Goal: Book appointment/travel/reservation

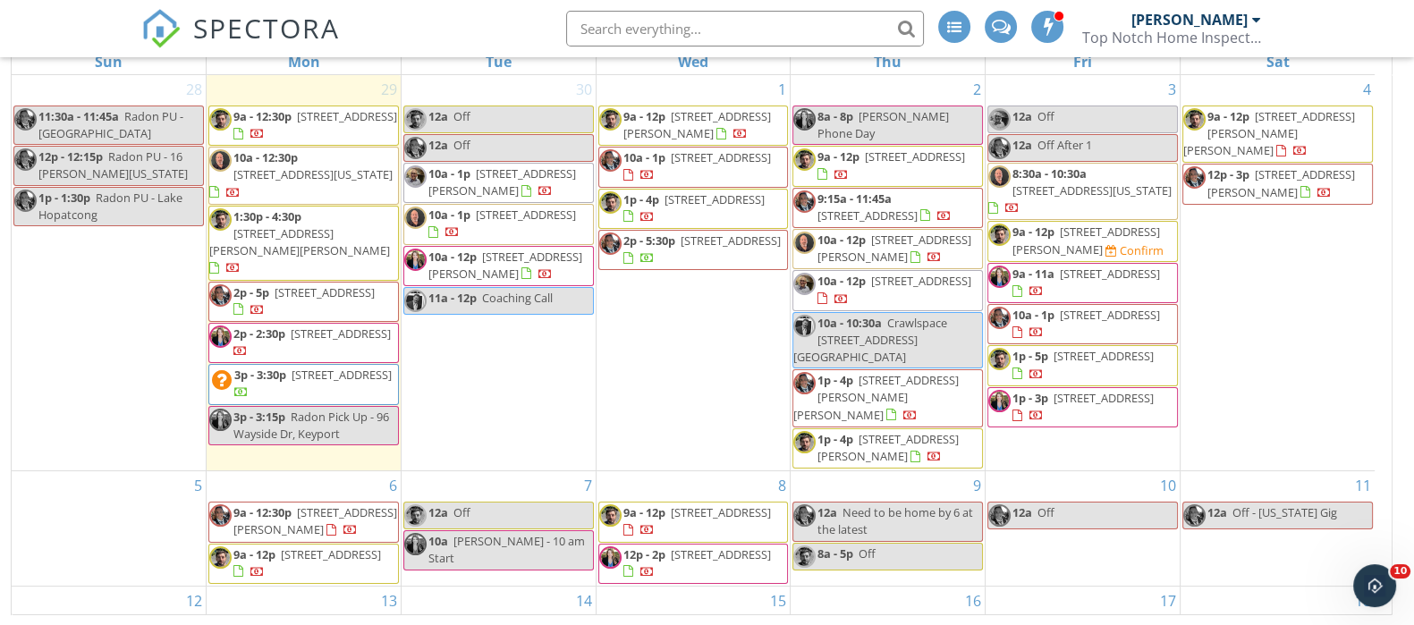
click at [913, 315] on span "Crawlspace 18 Wakefield Ct. Shrewsbury" at bounding box center [870, 340] width 154 height 50
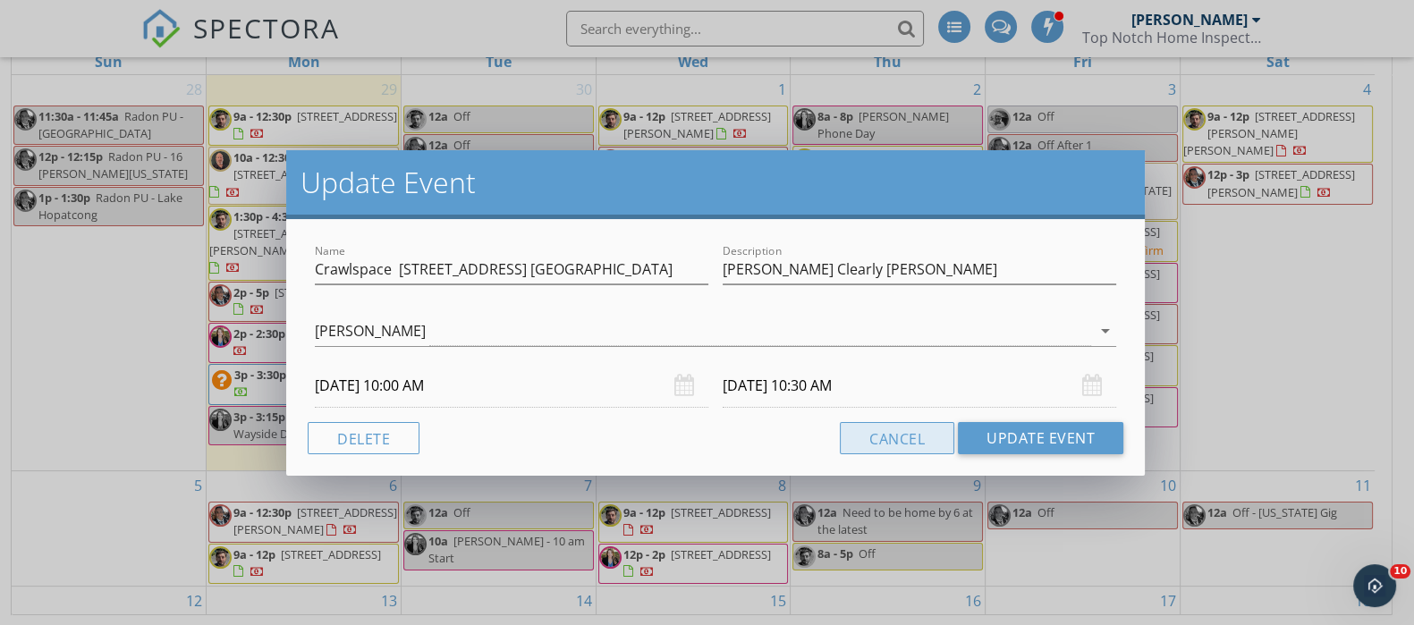
click at [874, 438] on button "Cancel" at bounding box center [897, 438] width 115 height 32
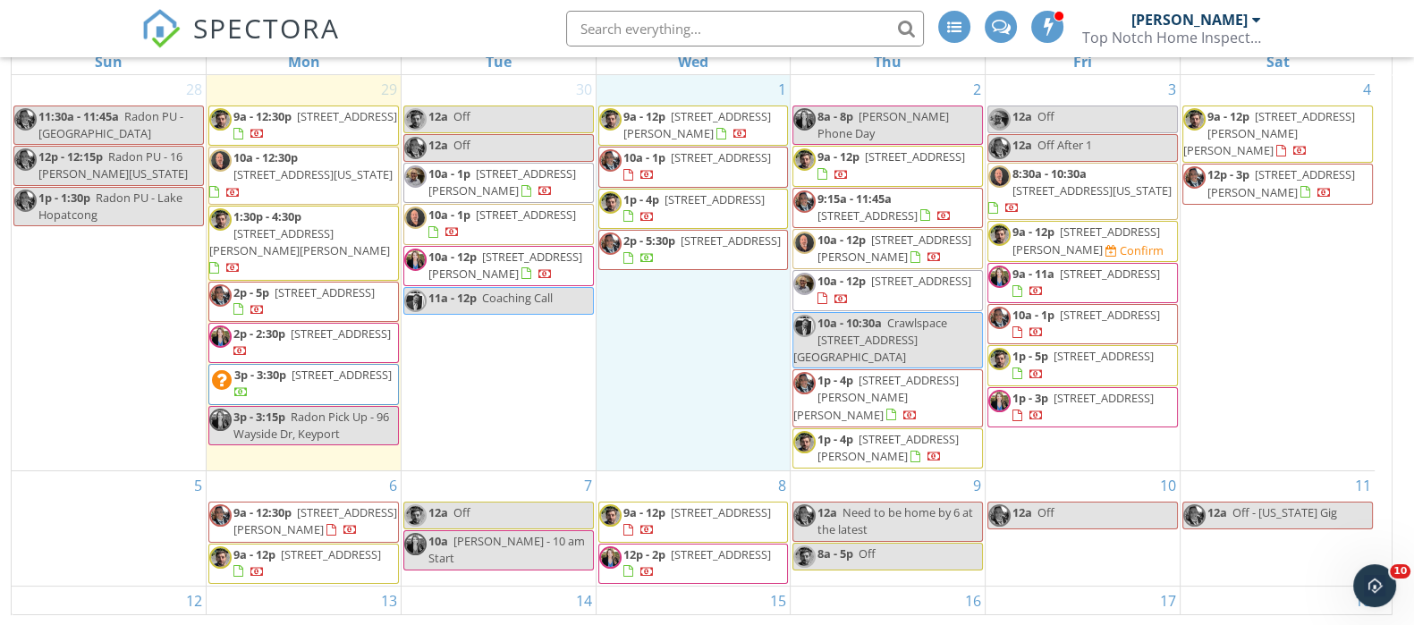
click at [640, 298] on div "1 9a - 12p 346 Long Hill Dr , Millburn 07078 10a - 1p 79 Lakeshore Dr, Red Bank…" at bounding box center [694, 272] width 194 height 395
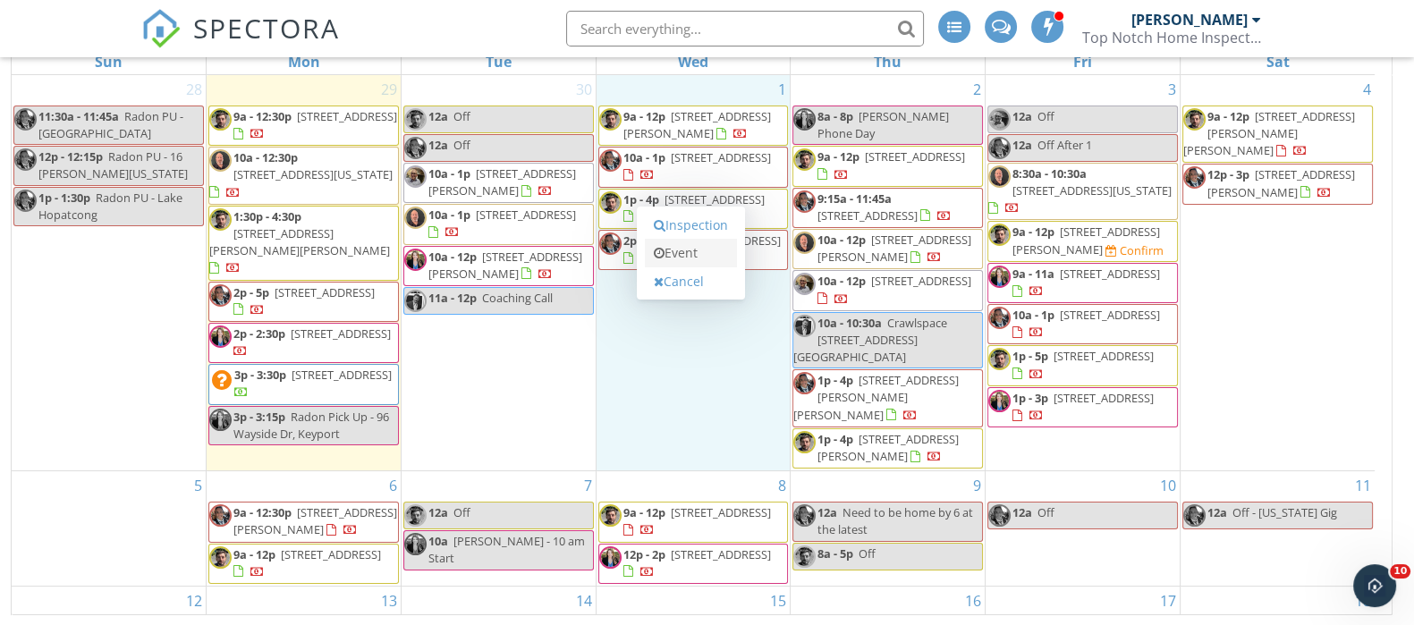
click at [715, 254] on link "Event" at bounding box center [691, 253] width 92 height 29
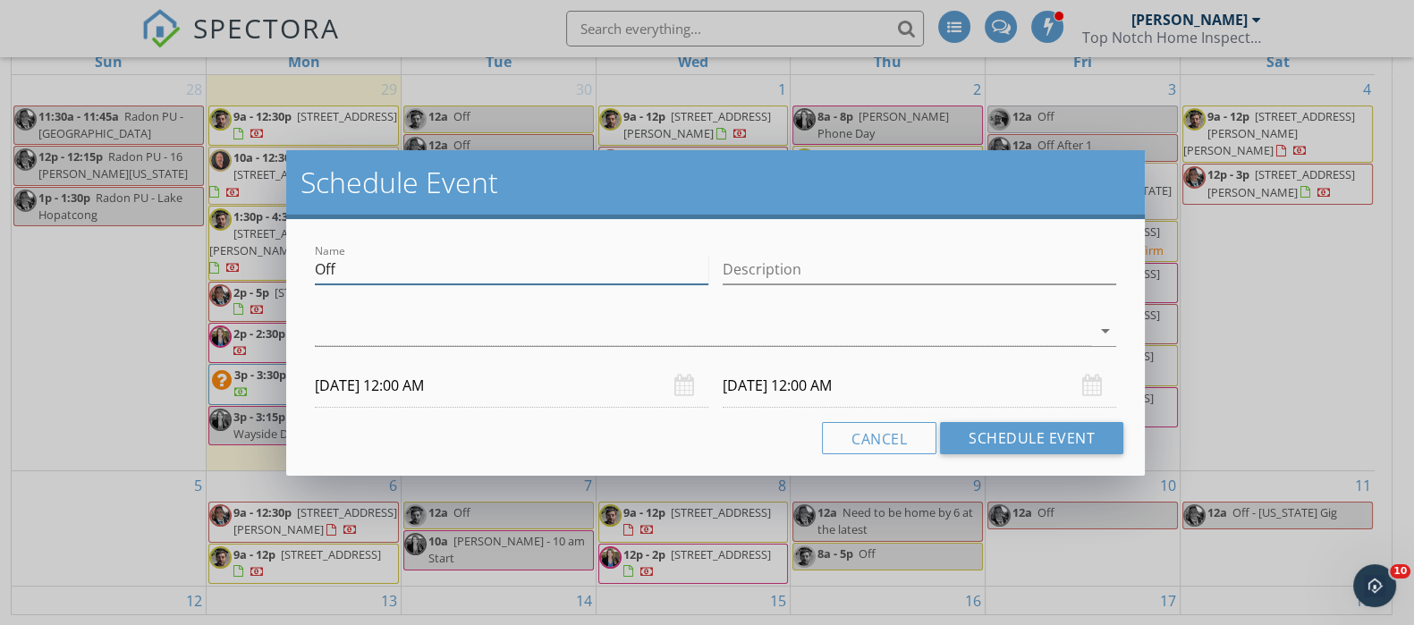
click at [401, 271] on input "Off" at bounding box center [512, 270] width 394 height 30
type input "O"
type input "Confirm with Jen Cleary and Jim for tomorrow crawlspace at 10 am"
click at [755, 329] on div at bounding box center [703, 332] width 776 height 30
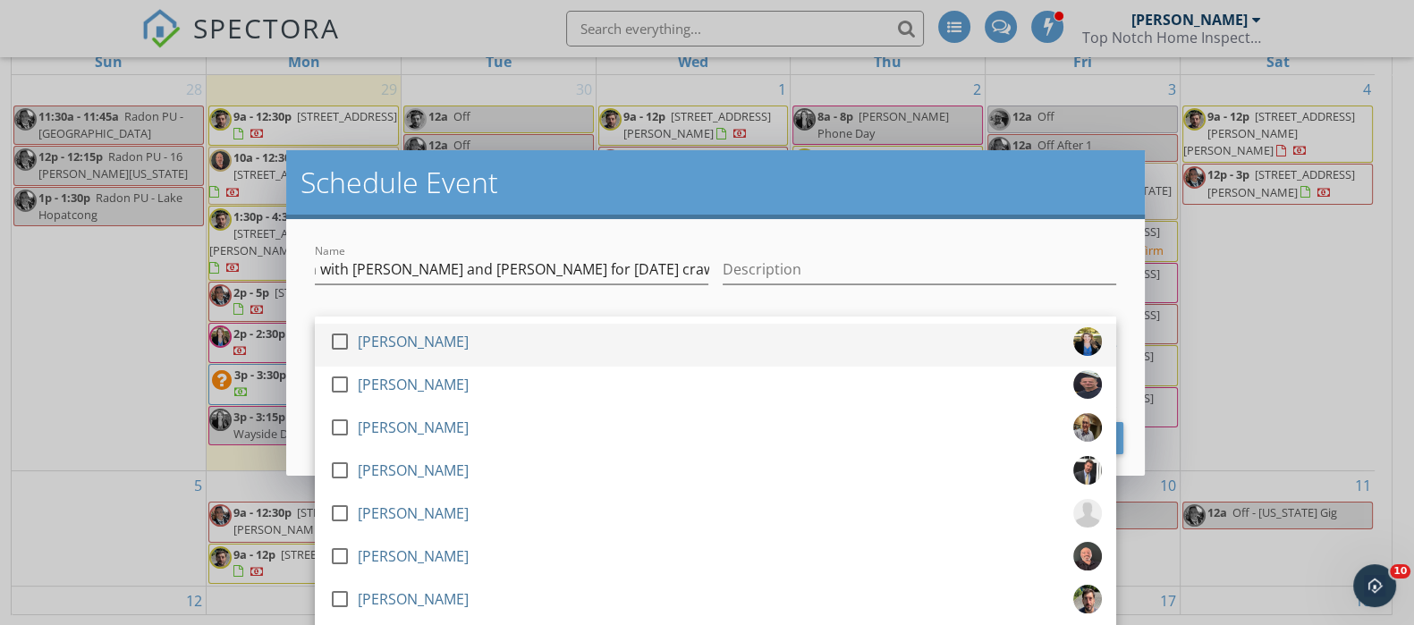
scroll to position [0, 0]
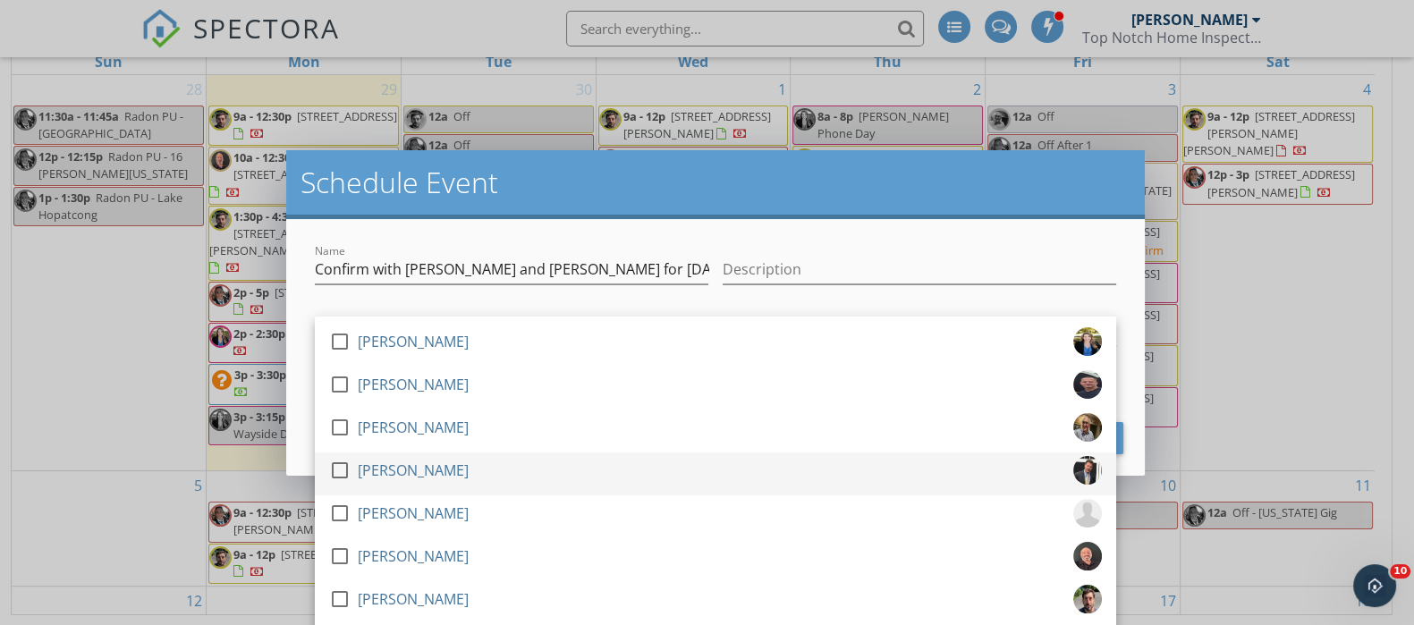
click at [344, 469] on div at bounding box center [340, 470] width 30 height 30
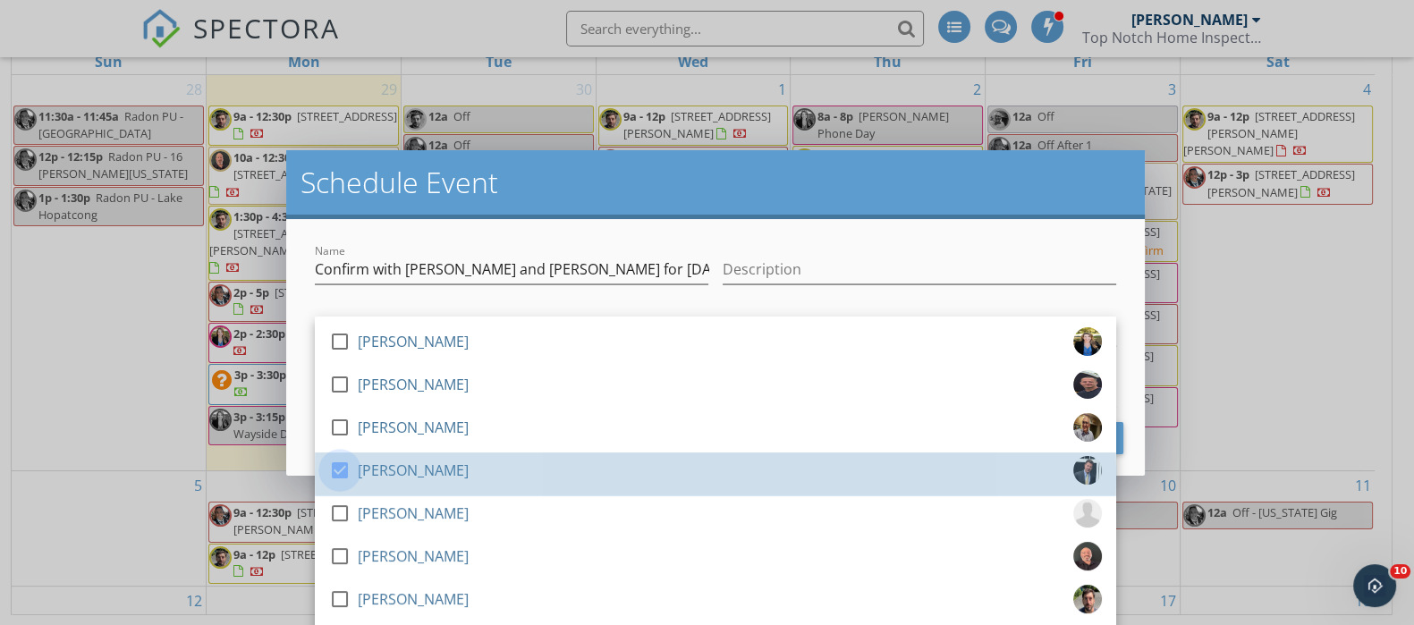
click at [338, 471] on div at bounding box center [340, 470] width 30 height 30
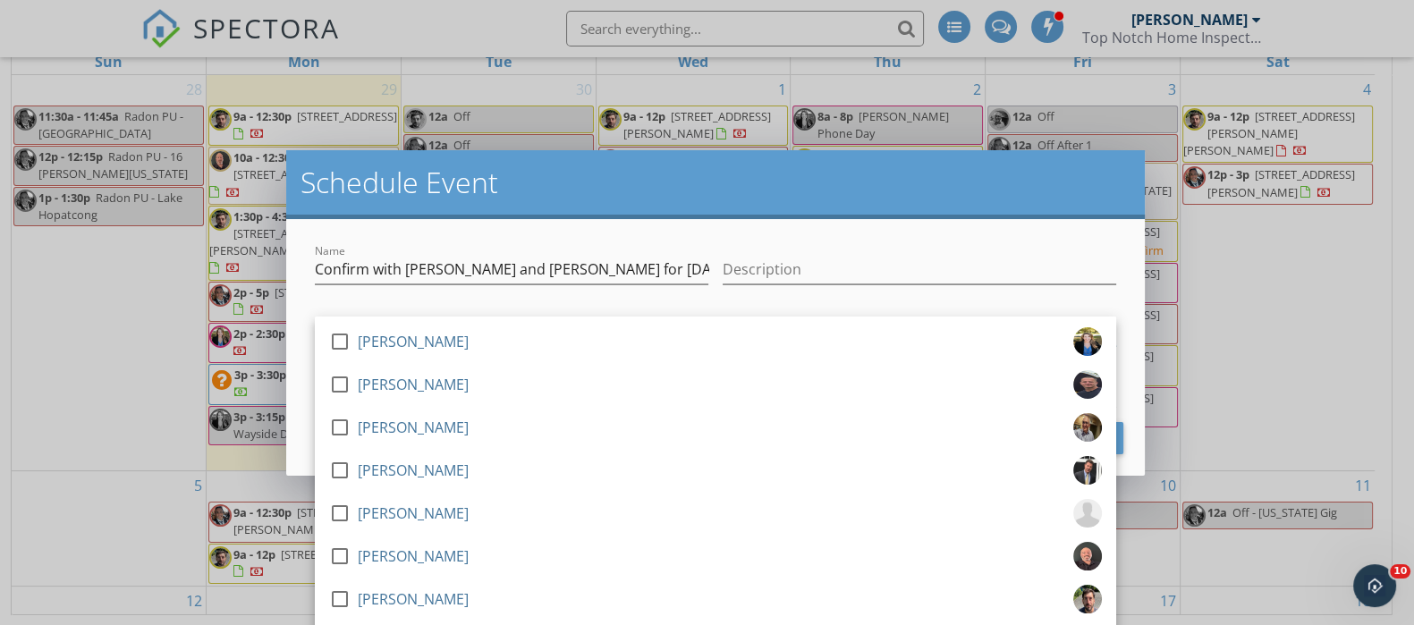
click at [906, 234] on div "Name Confirm with Jen Cleary and Jim for tomorrow crawlspace at 10 am Descripti…" at bounding box center [715, 347] width 859 height 257
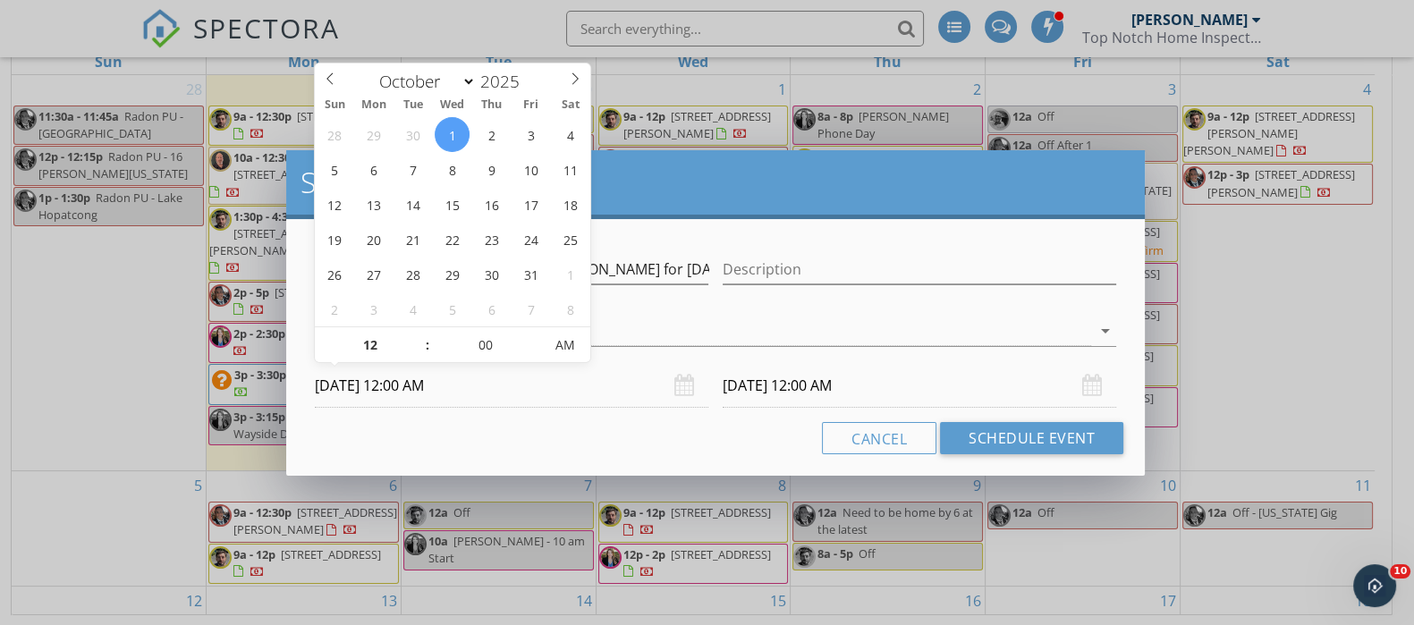
click at [390, 400] on input "10/01/2025 12:00 AM" at bounding box center [512, 386] width 394 height 44
type input "11"
type input "10/01/2025 11:00 PM"
click at [415, 353] on span at bounding box center [418, 354] width 13 height 18
type input "10"
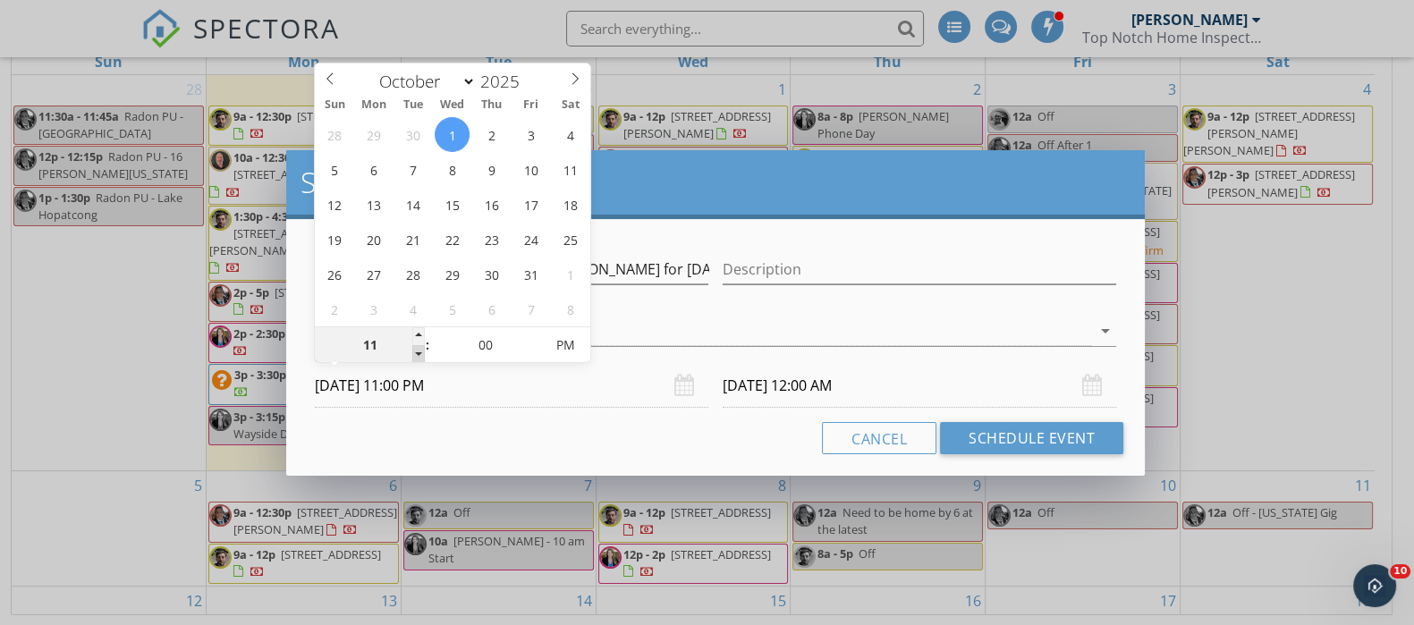
type input "10/01/2025 10:00 PM"
click at [415, 353] on span at bounding box center [418, 354] width 13 height 18
type input "09"
type input "10/01/2025 9:00 PM"
click at [415, 353] on span at bounding box center [418, 354] width 13 height 18
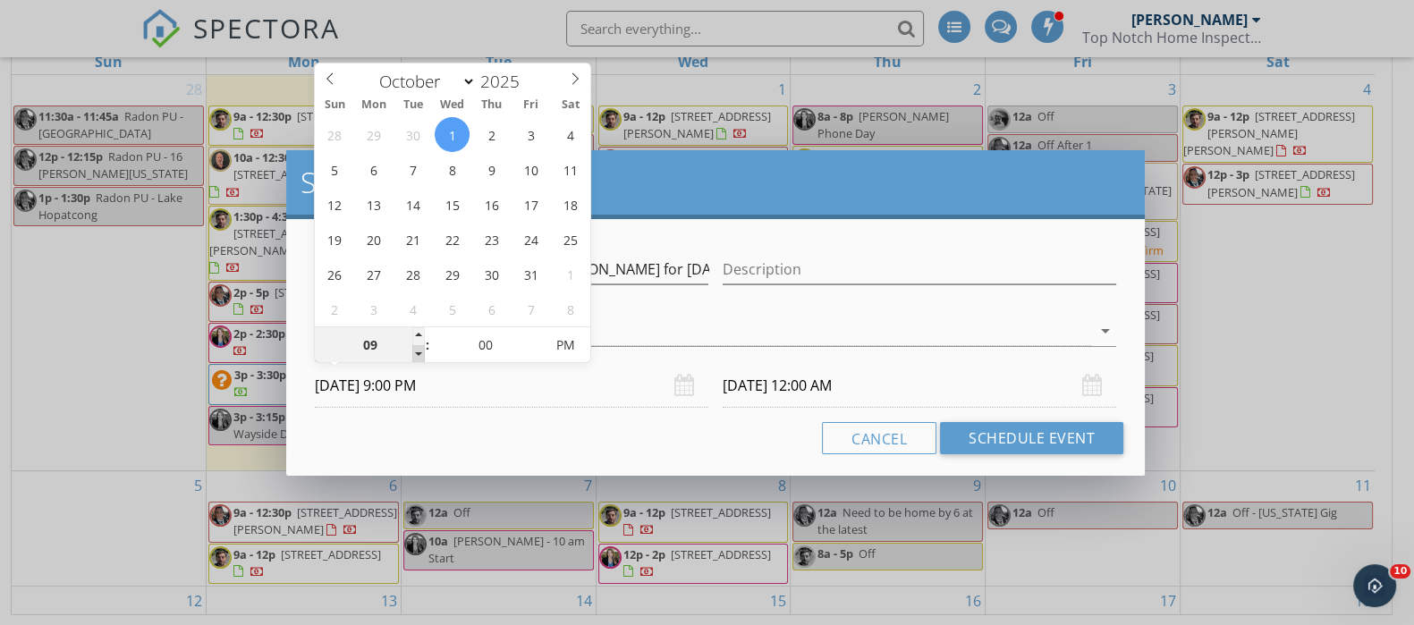
type input "10/02/2025 9:00 PM"
type input "08"
type input "10/01/2025 8:00 PM"
click at [415, 353] on span at bounding box center [418, 354] width 13 height 18
type input "10/02/2025 8:00 PM"
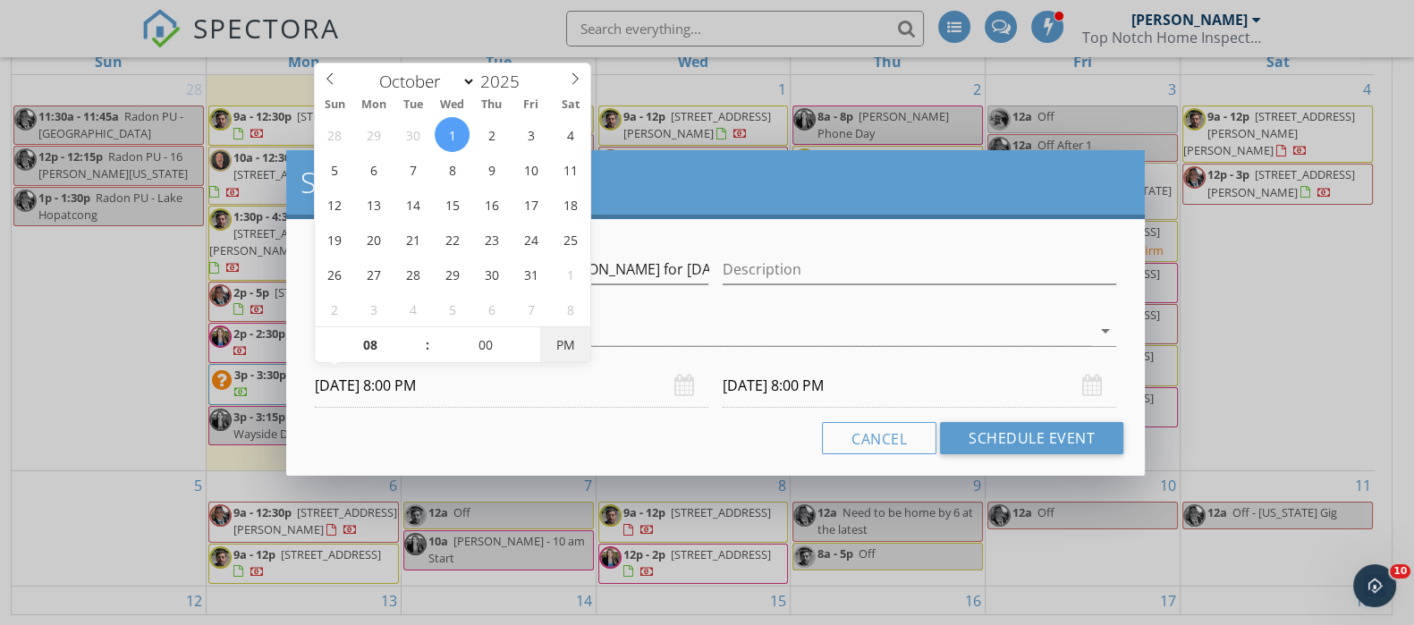
type input "10/01/2025 8:00 AM"
type input "10/02/2025 8:00 AM"
click at [573, 345] on span "PM" at bounding box center [564, 345] width 49 height 36
click at [816, 275] on input "Description" at bounding box center [920, 270] width 394 height 30
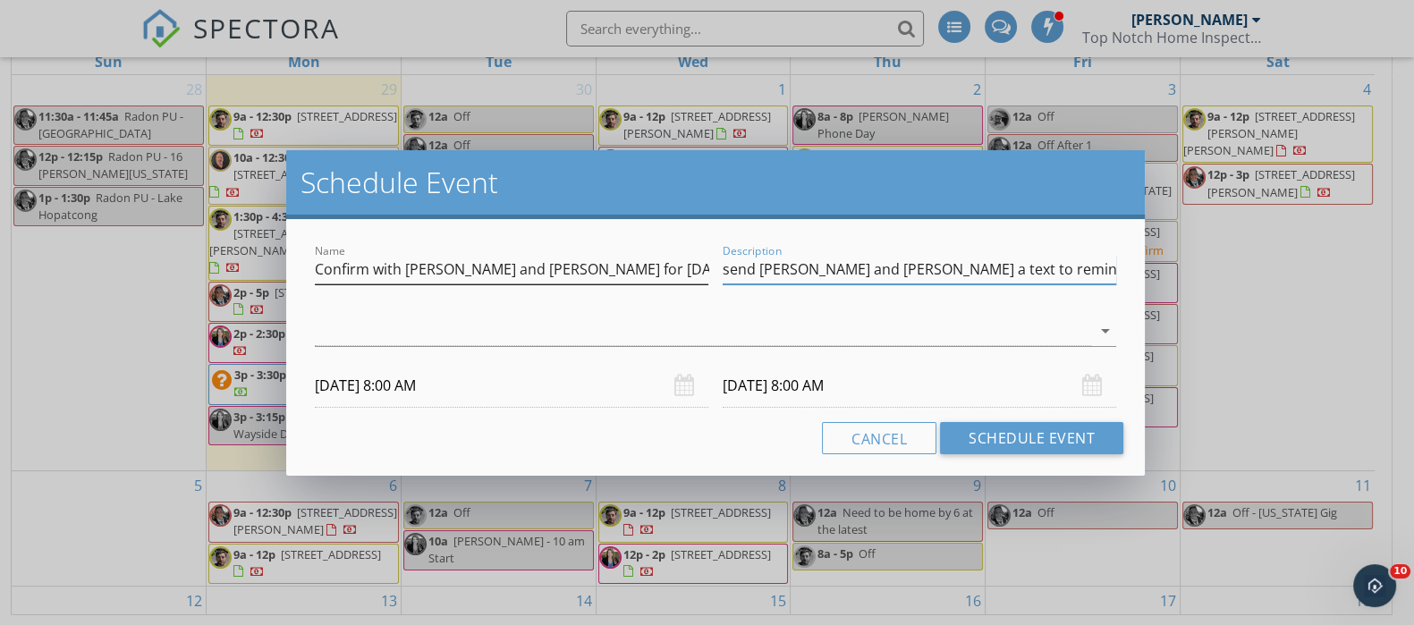
type input "send Jen and Jim a text to remind them"
click at [574, 266] on input "Confirm with Jen Cleary and Jim for tomorrow crawlspace at 10 am" at bounding box center [512, 270] width 394 height 30
drag, startPoint x: 693, startPoint y: 263, endPoint x: 164, endPoint y: 259, distance: 529.6
click at [164, 259] on div "Schedule Event Name Confirm with Jen Cleary and Jim for tomorrow crawlspace at …" at bounding box center [707, 312] width 1414 height 625
type input "Confirm crawlspace at 10 am"
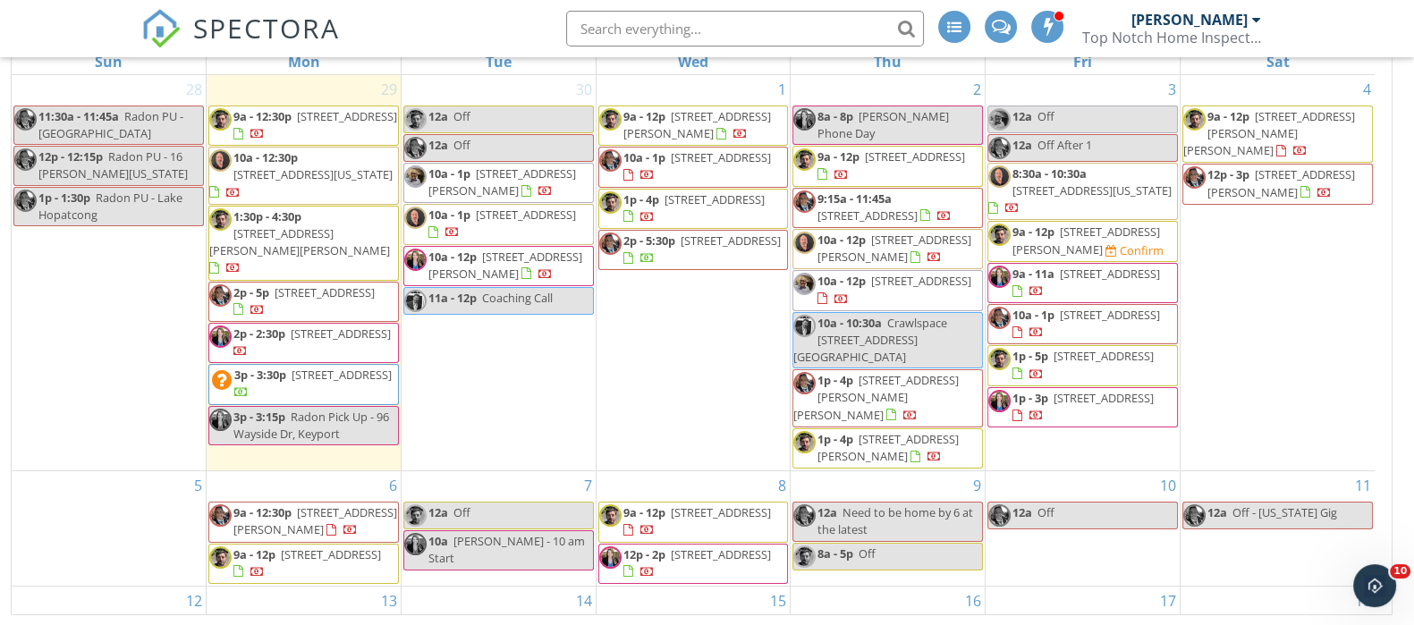
click at [188, 289] on div at bounding box center [707, 312] width 1414 height 625
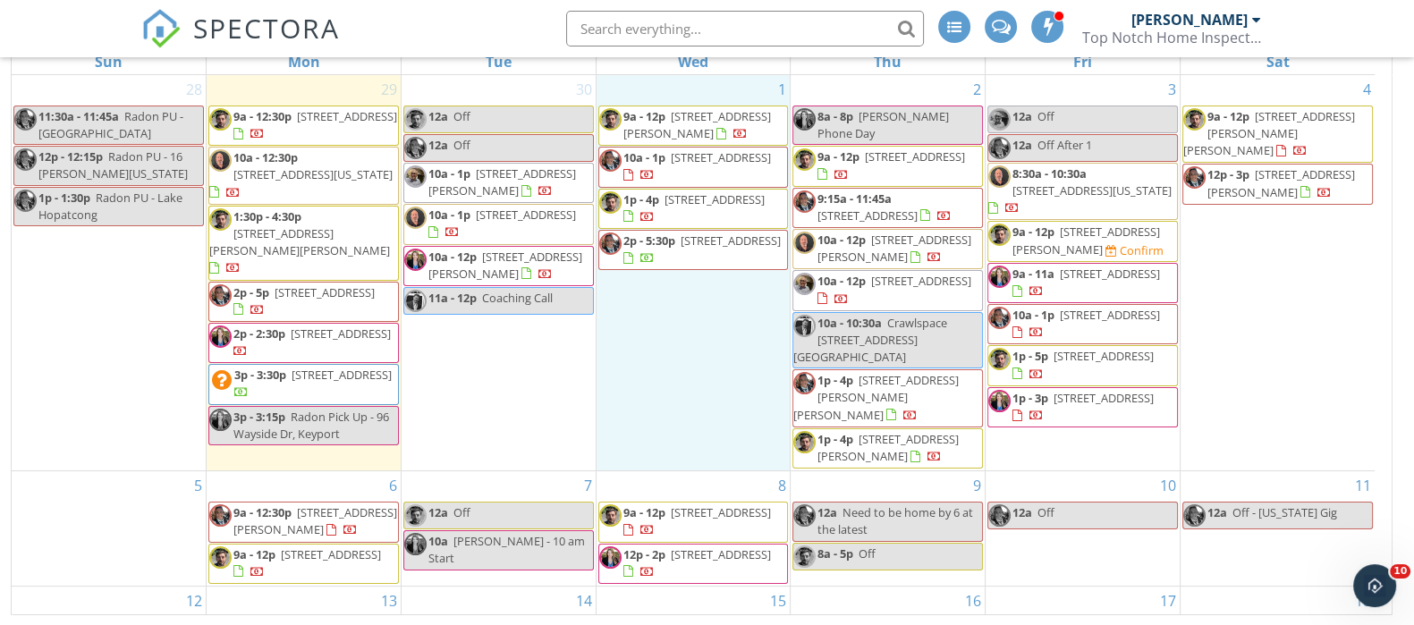
click at [644, 395] on div "1 9a - 12p 346 Long Hill Dr , Millburn 07078 10a - 1p 79 Lakeshore Dr, Red Bank…" at bounding box center [694, 272] width 194 height 395
click at [1285, 122] on span "16 Homer Ave , Morris Plains 07950" at bounding box center [1270, 133] width 172 height 50
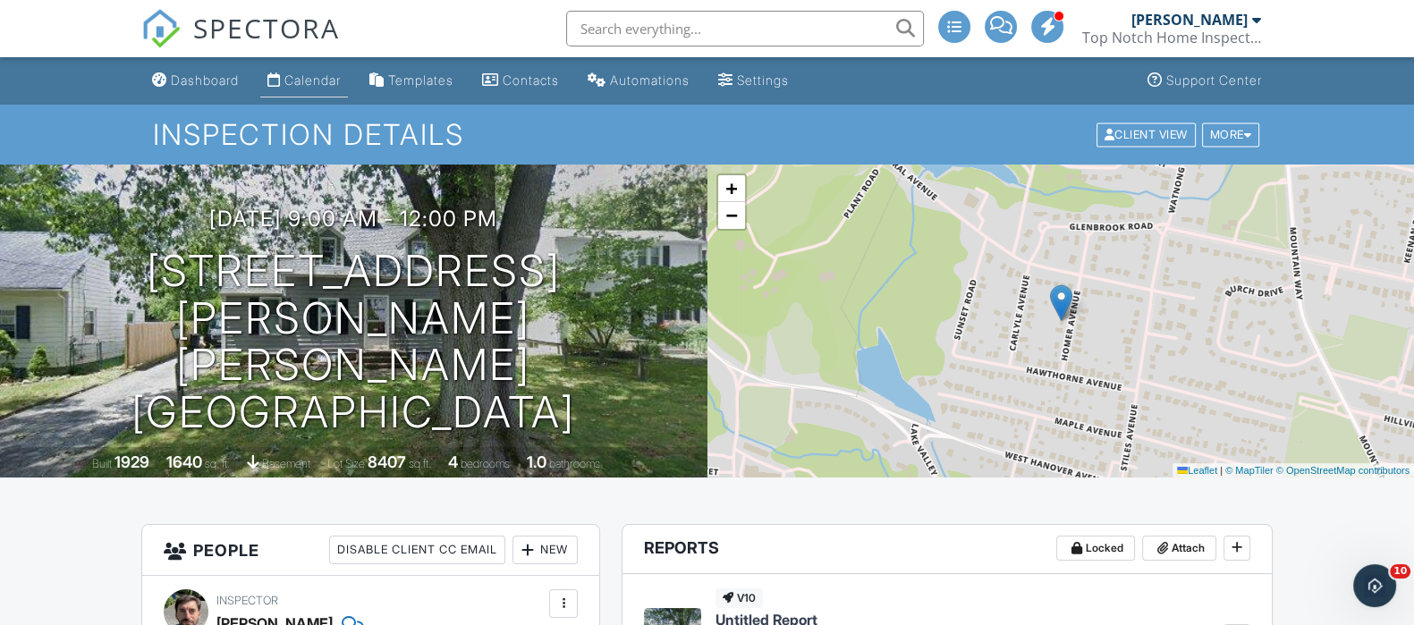
click at [318, 80] on div "Calendar" at bounding box center [312, 79] width 56 height 15
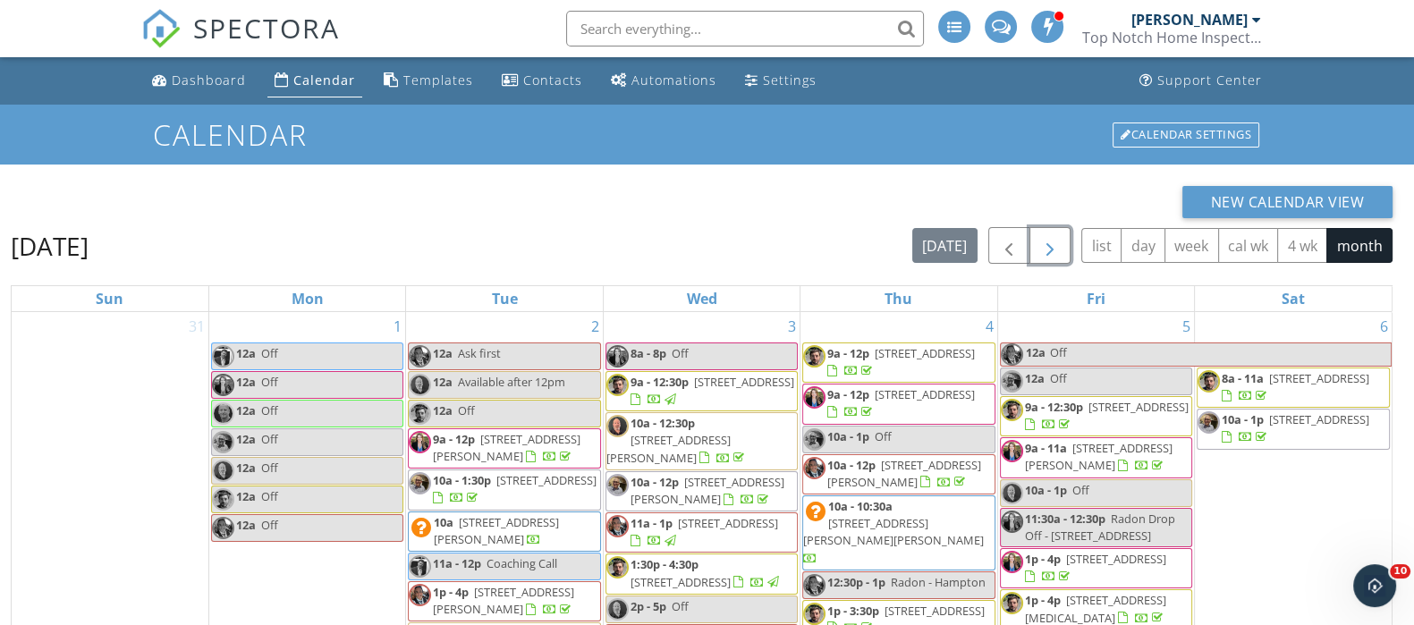
click at [1048, 252] on span "button" at bounding box center [1049, 245] width 21 height 21
